Goal: Entertainment & Leisure: Browse casually

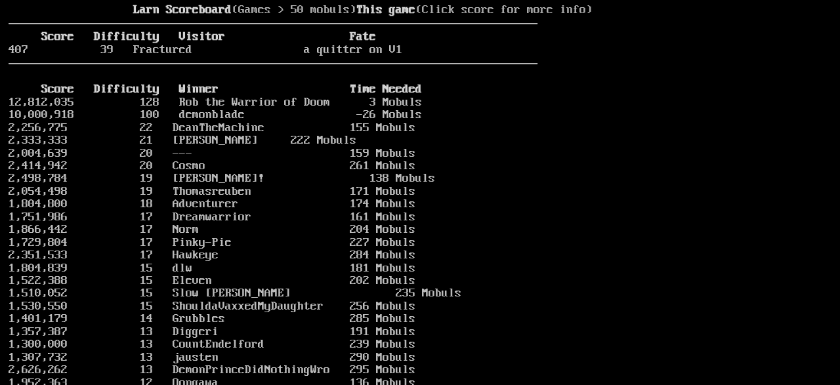
click at [597, 58] on stats at bounding box center [684, 185] width 294 height 362
